Goal: Transaction & Acquisition: Download file/media

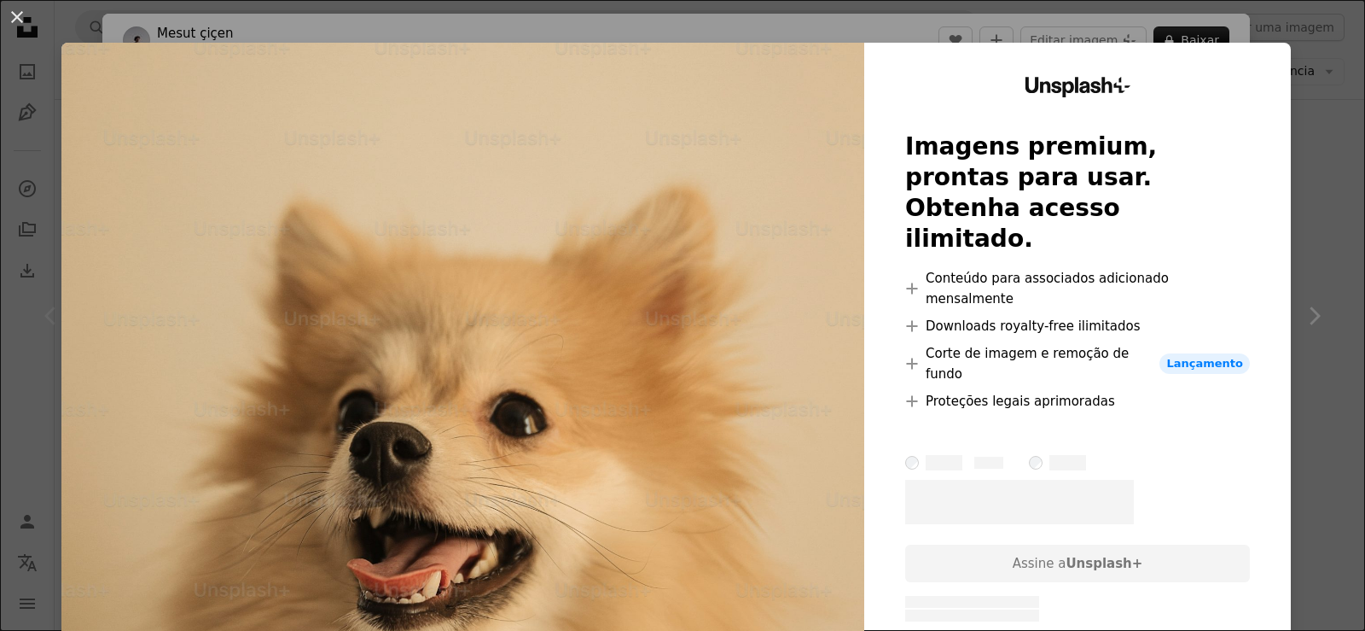
scroll to position [427, 0]
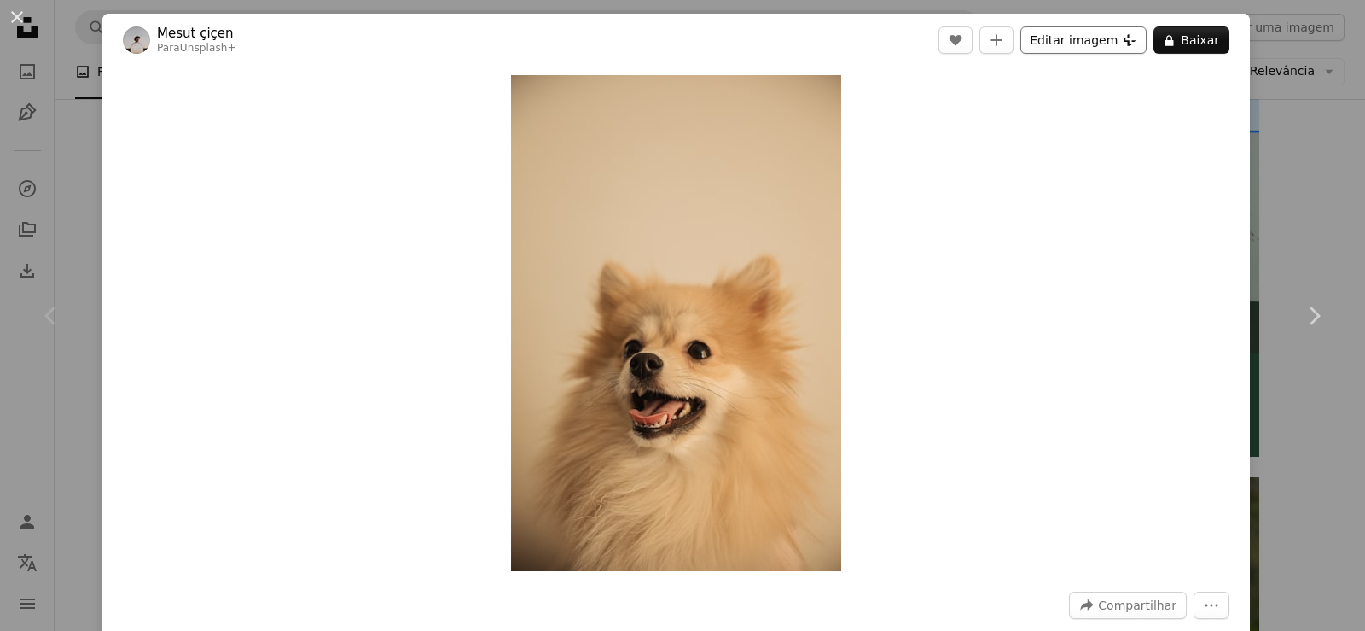
click at [1077, 33] on button "Editar imagem Plus sign for Unsplash+" at bounding box center [1084, 39] width 126 height 27
